Goal: Task Accomplishment & Management: Complete application form

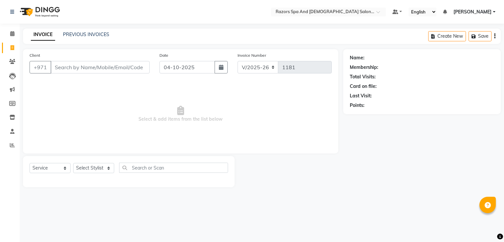
select select "8419"
select select "service"
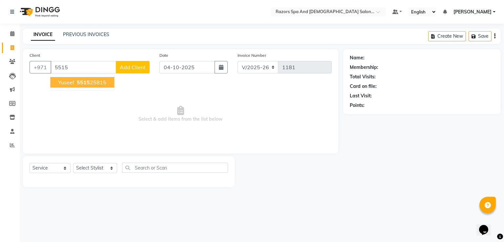
click at [94, 81] on ngb-highlight "5515 25815" at bounding box center [90, 82] width 31 height 7
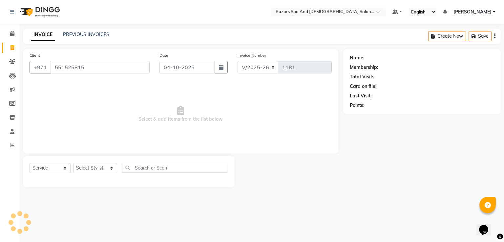
type input "551525815"
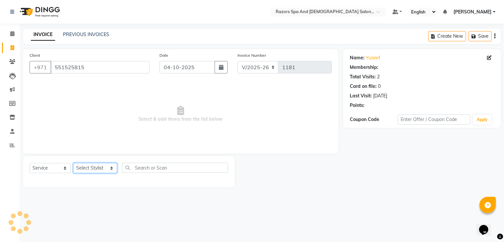
click at [109, 168] on select "Select Stylist [PERSON_NAME] Alaseel [PERSON_NAME] Anwar [PERSON_NAME] Islam [P…" at bounding box center [95, 168] width 44 height 10
select select "92552"
click at [73, 163] on select "Select Stylist [PERSON_NAME] Alaseel [PERSON_NAME] Anwar [PERSON_NAME] Islam [P…" at bounding box center [95, 168] width 44 height 10
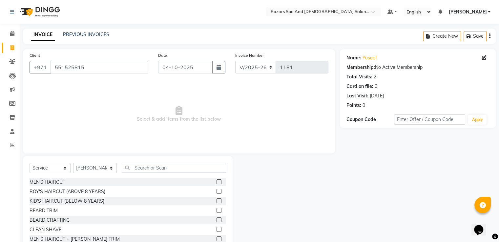
click at [217, 201] on label at bounding box center [219, 201] width 5 height 5
click at [217, 201] on input "checkbox" at bounding box center [219, 201] width 4 height 4
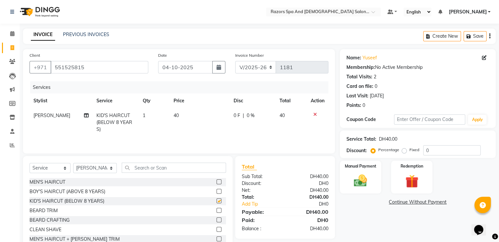
checkbox input "false"
click at [102, 168] on select "Select Stylist [PERSON_NAME] Alaseel [PERSON_NAME] Anwar [PERSON_NAME] Islam [P…" at bounding box center [95, 168] width 44 height 10
select select "81369"
click at [73, 164] on select "Select Stylist [PERSON_NAME] Alaseel [PERSON_NAME] Anwar [PERSON_NAME] Islam [P…" at bounding box center [95, 168] width 44 height 10
click at [217, 199] on div at bounding box center [219, 202] width 4 height 7
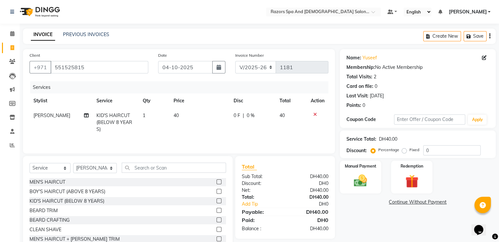
click at [217, 201] on label at bounding box center [219, 201] width 5 height 5
click at [217, 201] on input "checkbox" at bounding box center [219, 201] width 4 height 4
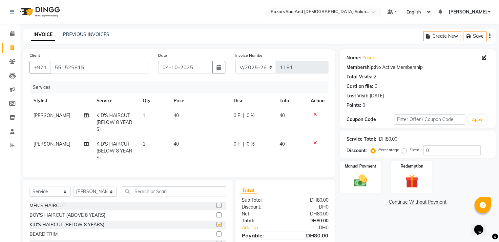
checkbox input "false"
click at [364, 179] on img at bounding box center [360, 181] width 22 height 16
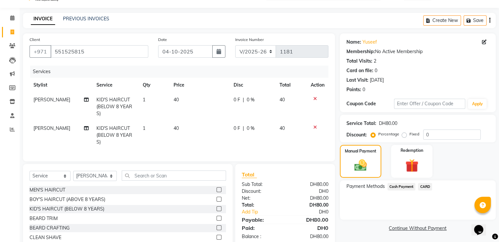
click at [399, 186] on span "Cash Payment" at bounding box center [402, 187] width 28 height 8
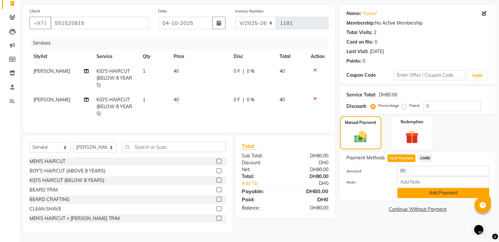
click at [427, 188] on button "Add Payment" at bounding box center [443, 193] width 92 height 10
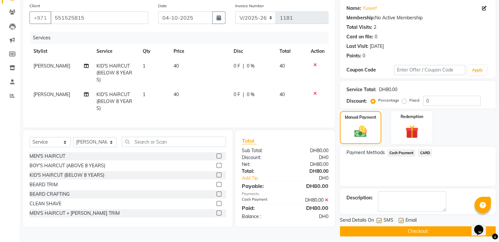
scroll to position [53, 0]
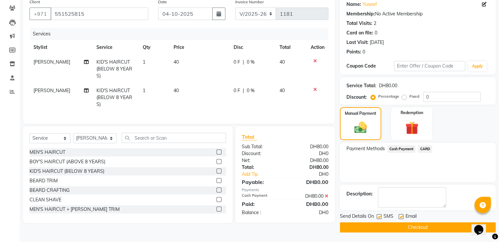
click at [426, 227] on button "Checkout" at bounding box center [418, 227] width 156 height 10
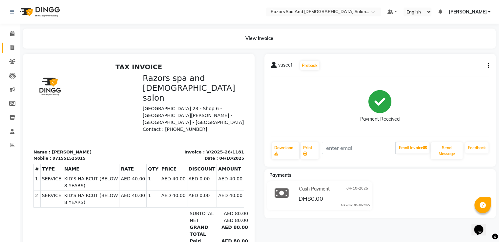
click at [12, 49] on icon at bounding box center [13, 47] width 4 height 5
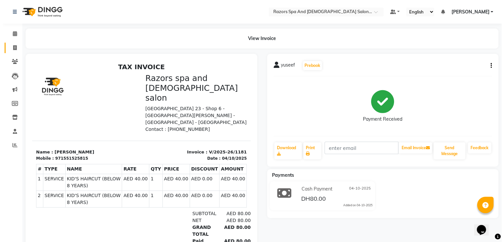
select select "service"
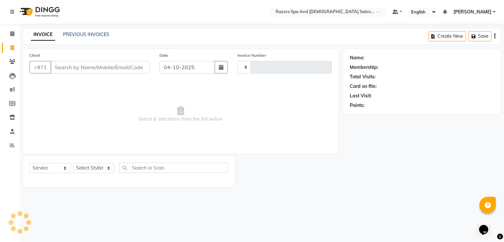
type input "1182"
select select "8419"
click at [82, 69] on input "Client" at bounding box center [100, 67] width 99 height 12
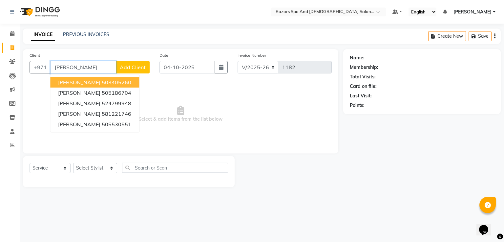
click at [111, 82] on button "[PERSON_NAME] 503405260" at bounding box center [94, 82] width 89 height 11
type input "503405260"
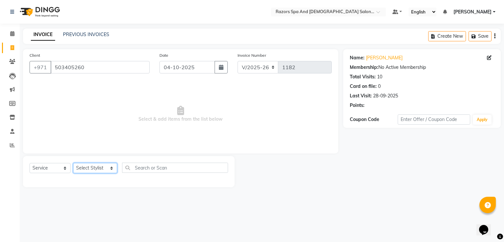
click at [89, 170] on select "Select Stylist [PERSON_NAME] Alaseel [PERSON_NAME] Anwar [PERSON_NAME] Islam [P…" at bounding box center [95, 168] width 44 height 10
select select "81367"
click at [73, 163] on select "Select Stylist [PERSON_NAME] Alaseel [PERSON_NAME] Anwar [PERSON_NAME] Islam [P…" at bounding box center [95, 168] width 44 height 10
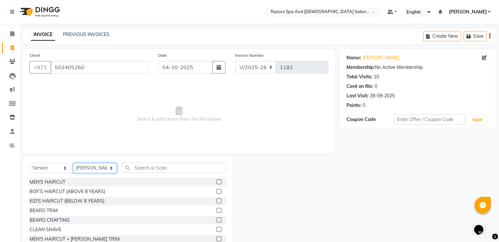
scroll to position [57, 0]
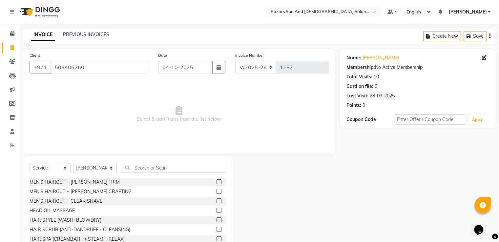
click at [217, 194] on label at bounding box center [219, 191] width 5 height 5
click at [217, 194] on input "checkbox" at bounding box center [219, 192] width 4 height 4
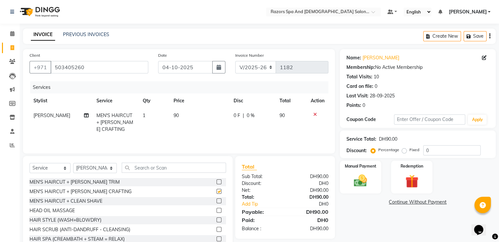
checkbox input "false"
click at [361, 174] on img at bounding box center [360, 180] width 21 height 15
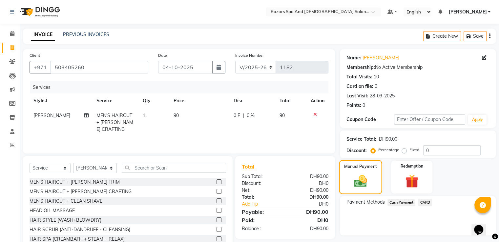
click at [248, 206] on link "Add Tip" at bounding box center [265, 204] width 56 height 7
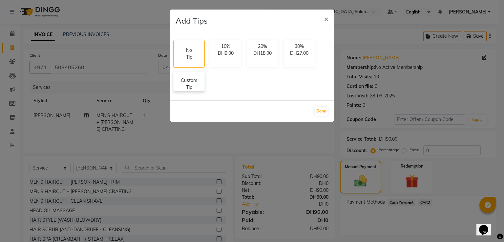
click at [194, 83] on p "Custom Tip" at bounding box center [189, 84] width 23 height 14
select select "81367"
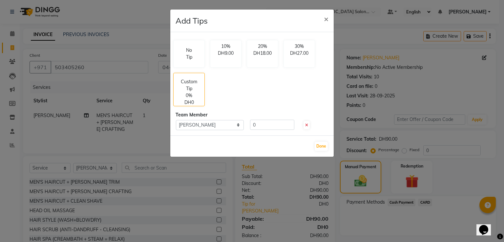
click at [267, 127] on input "0" at bounding box center [272, 125] width 44 height 10
type input "10"
click at [322, 146] on button "Done" at bounding box center [321, 146] width 13 height 9
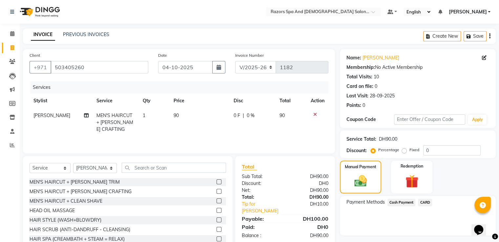
click at [427, 200] on span "CARD" at bounding box center [425, 203] width 14 height 8
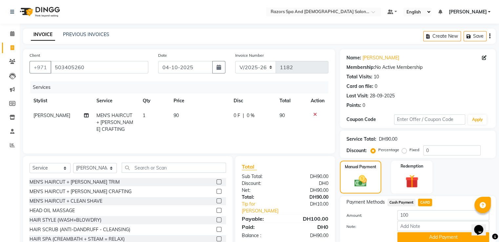
scroll to position [27, 0]
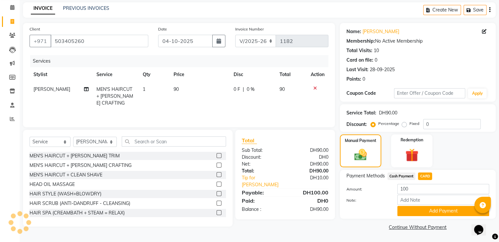
click at [410, 211] on button "Add Payment" at bounding box center [443, 211] width 92 height 10
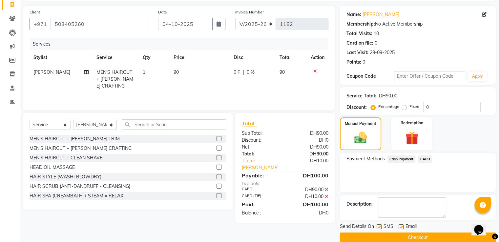
scroll to position [53, 0]
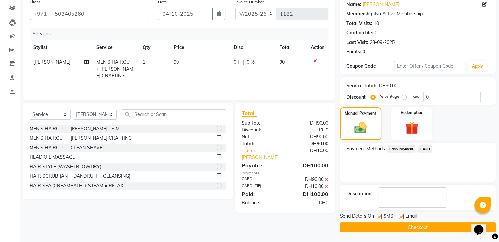
click at [368, 229] on button "Checkout" at bounding box center [418, 227] width 156 height 10
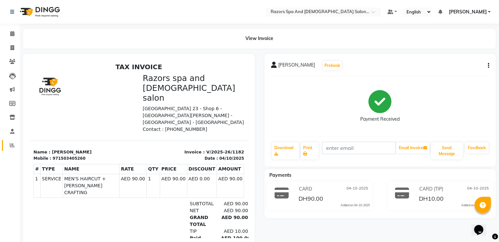
click at [10, 147] on icon at bounding box center [12, 145] width 5 height 5
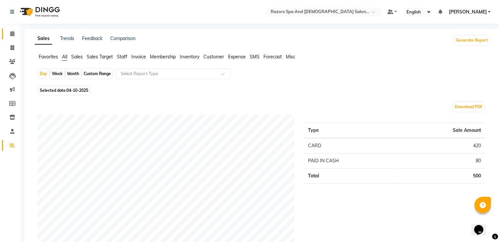
click at [12, 34] on icon at bounding box center [12, 33] width 4 height 5
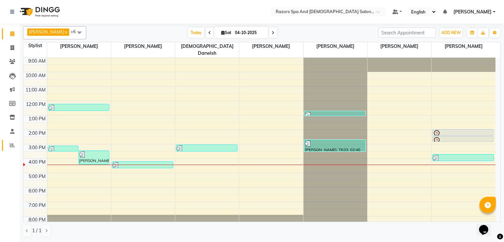
click at [3, 146] on link "Reports" at bounding box center [10, 145] width 16 height 11
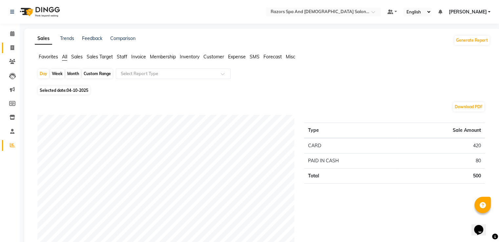
click at [14, 47] on icon at bounding box center [13, 47] width 4 height 5
select select "service"
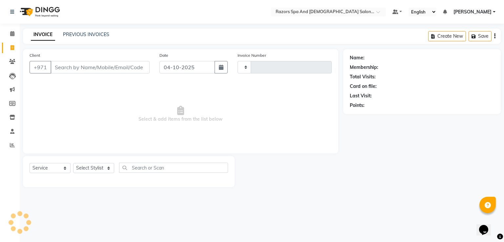
type input "1183"
select select "8419"
click at [69, 70] on input "Client" at bounding box center [100, 67] width 99 height 12
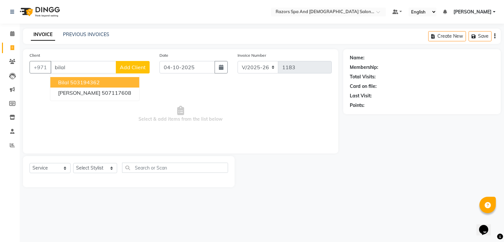
click at [119, 82] on button "Bilal 503194362" at bounding box center [94, 82] width 89 height 11
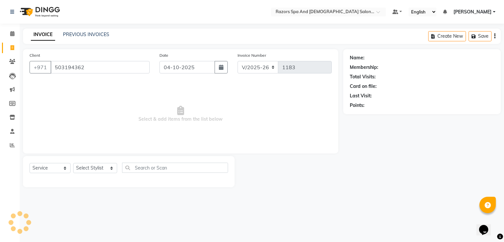
type input "503194362"
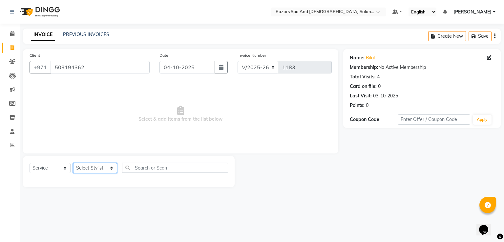
click at [96, 167] on select "Select Stylist [PERSON_NAME] Alaseel [PERSON_NAME] Anwar [PERSON_NAME] Islam [P…" at bounding box center [95, 168] width 44 height 10
select select "81371"
click at [73, 163] on select "Select Stylist [PERSON_NAME] Alaseel [PERSON_NAME] Anwar [PERSON_NAME] Islam [P…" at bounding box center [95, 168] width 44 height 10
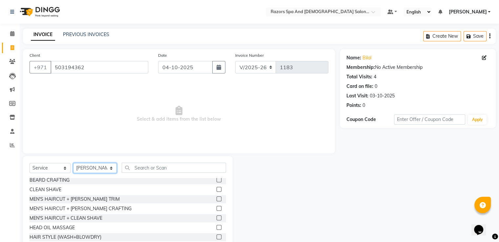
scroll to position [1, 0]
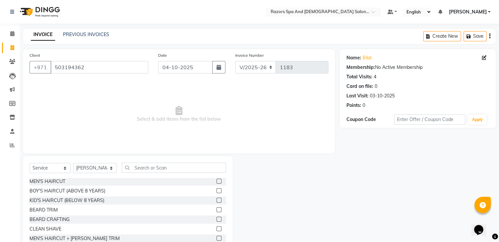
click at [217, 219] on label at bounding box center [219, 219] width 5 height 5
click at [217, 219] on input "checkbox" at bounding box center [219, 220] width 4 height 4
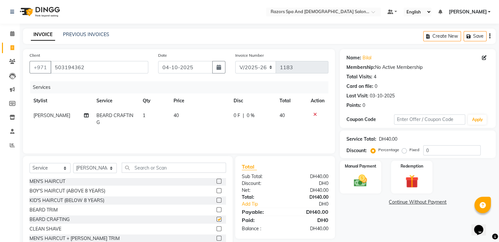
checkbox input "false"
click at [355, 178] on img at bounding box center [360, 181] width 22 height 16
click at [427, 204] on span "CARD" at bounding box center [425, 203] width 14 height 8
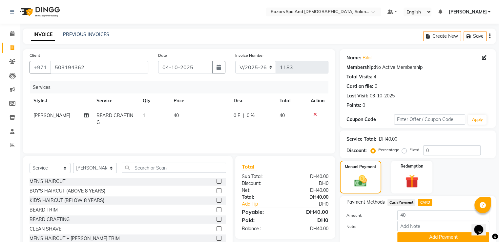
scroll to position [27, 0]
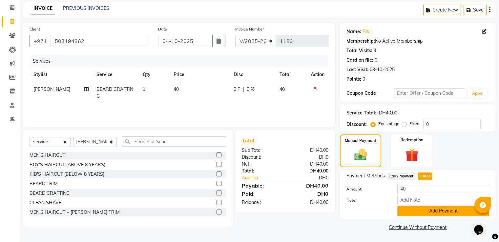
click at [426, 212] on button "Add Payment" at bounding box center [443, 211] width 92 height 10
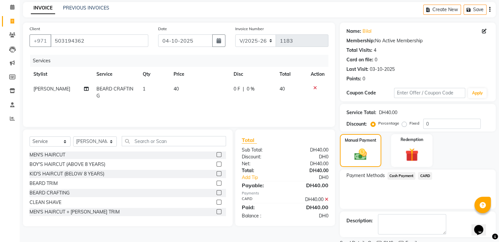
scroll to position [53, 0]
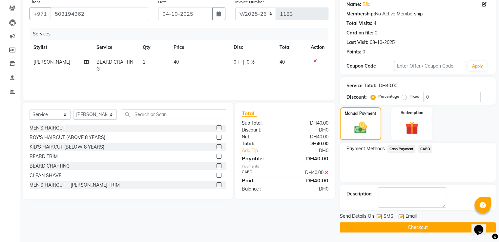
click at [415, 229] on button "Checkout" at bounding box center [418, 227] width 156 height 10
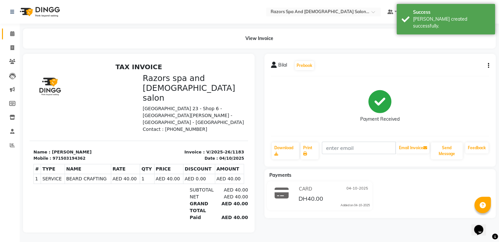
click at [7, 33] on span at bounding box center [12, 34] width 11 height 8
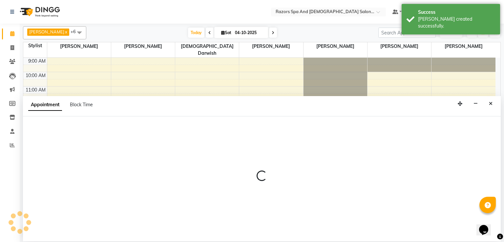
select select "81370"
select select "tentative"
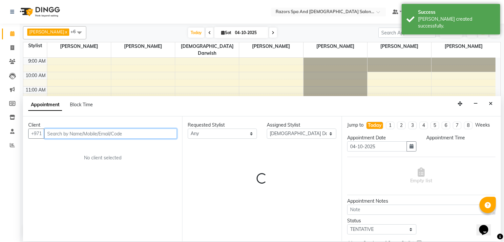
select select "810"
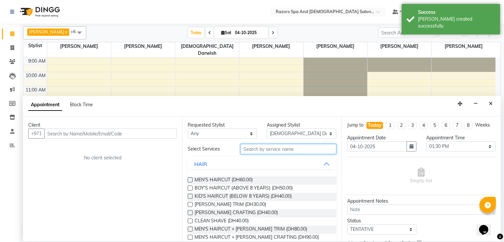
click at [270, 150] on input "text" at bounding box center [289, 149] width 96 height 10
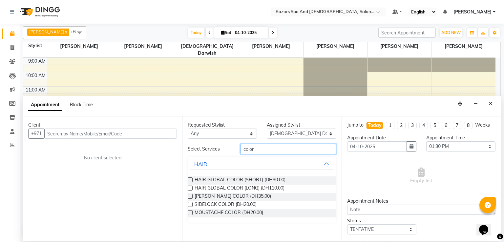
type input "color"
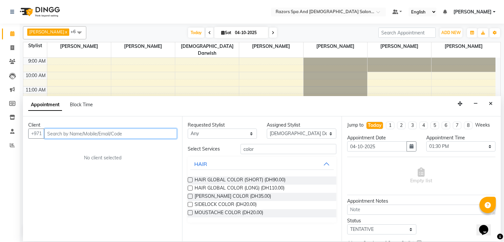
click at [138, 130] on input "text" at bounding box center [110, 134] width 133 height 10
click at [491, 102] on icon "Close" at bounding box center [491, 103] width 4 height 5
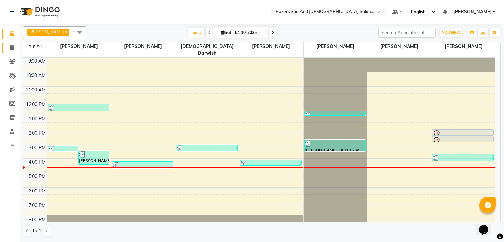
click at [7, 46] on span at bounding box center [12, 48] width 11 height 8
select select "service"
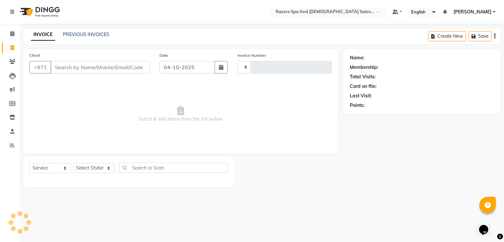
type input "1184"
select select "8419"
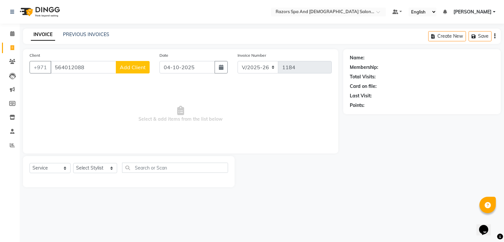
type input "564012088"
click at [134, 68] on span "Add Client" at bounding box center [133, 67] width 26 height 7
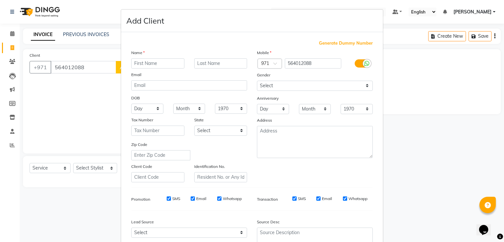
click at [166, 65] on input "text" at bounding box center [157, 63] width 53 height 10
type input "Yavniish"
click at [210, 66] on input "text" at bounding box center [220, 63] width 53 height 10
type input "[PERSON_NAME]"
click at [285, 88] on select "Select [DEMOGRAPHIC_DATA] [DEMOGRAPHIC_DATA] Other Prefer Not To Say" at bounding box center [315, 86] width 116 height 10
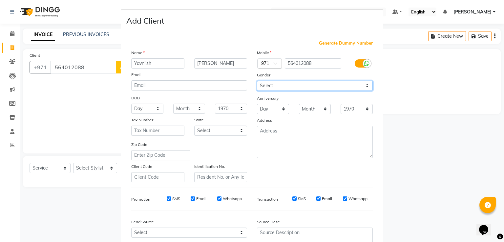
select select "[DEMOGRAPHIC_DATA]"
click at [257, 81] on select "Select [DEMOGRAPHIC_DATA] [DEMOGRAPHIC_DATA] Other Prefer Not To Say" at bounding box center [315, 86] width 116 height 10
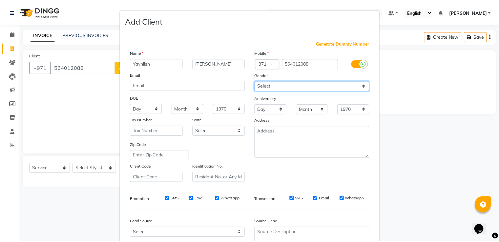
scroll to position [64, 0]
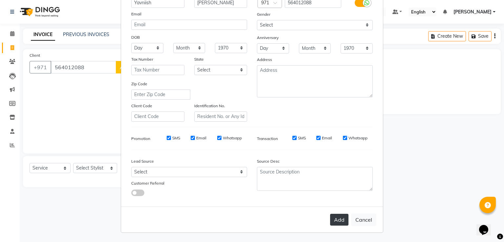
click at [336, 221] on button "Add" at bounding box center [339, 220] width 18 height 12
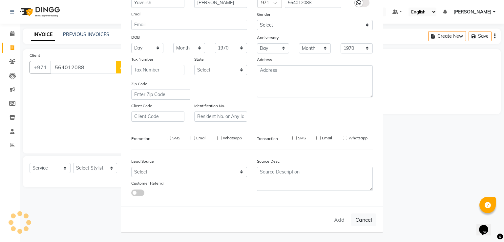
select select
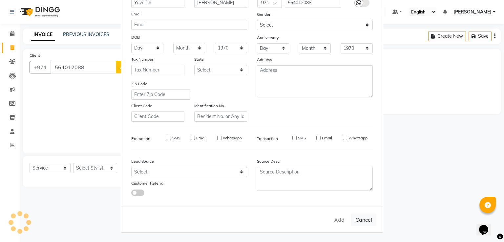
select select
checkbox input "false"
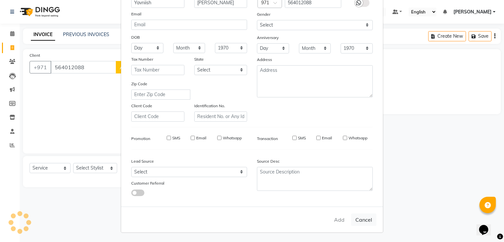
checkbox input "false"
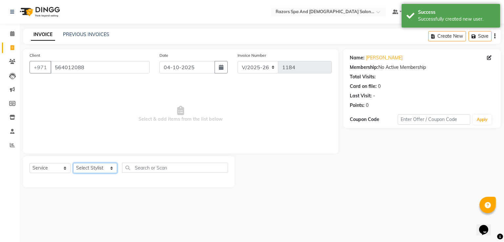
click at [87, 169] on select "Select Stylist [PERSON_NAME] Alaseel [PERSON_NAME] Anwar [PERSON_NAME] Islam [P…" at bounding box center [95, 168] width 44 height 10
select select "92551"
click at [73, 163] on select "Select Stylist [PERSON_NAME] Alaseel [PERSON_NAME] Anwar [PERSON_NAME] Islam [P…" at bounding box center [95, 168] width 44 height 10
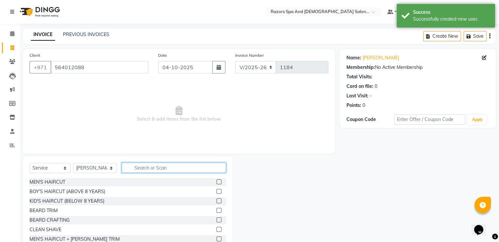
click at [172, 169] on input "text" at bounding box center [174, 168] width 104 height 10
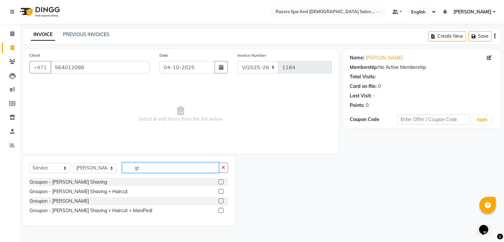
type input "gr"
click at [221, 211] on label at bounding box center [221, 210] width 5 height 5
click at [221, 211] on input "checkbox" at bounding box center [221, 211] width 4 height 4
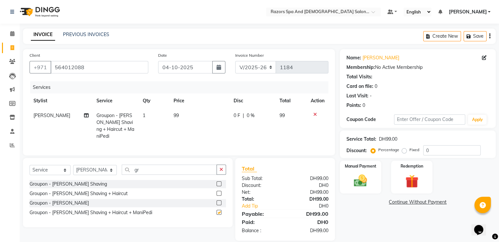
checkbox input "false"
click at [221, 168] on icon "button" at bounding box center [222, 169] width 4 height 5
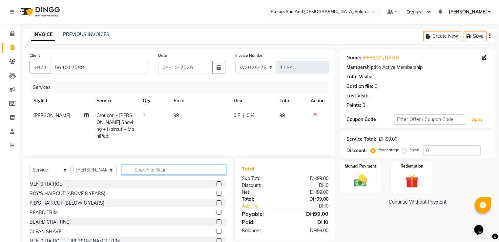
click at [146, 169] on input "text" at bounding box center [174, 170] width 104 height 10
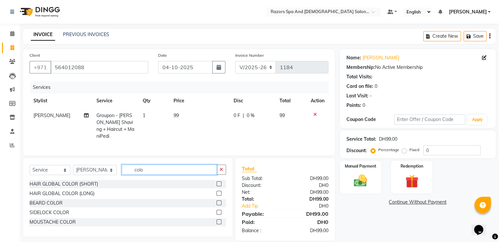
type input "colo"
click at [219, 184] on label at bounding box center [219, 183] width 5 height 5
click at [219, 184] on input "checkbox" at bounding box center [219, 184] width 4 height 4
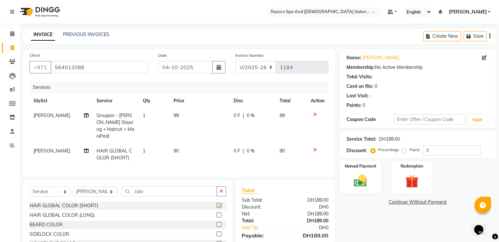
checkbox input "false"
